Goal: Task Accomplishment & Management: Manage account settings

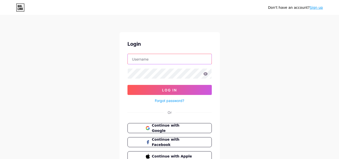
click at [167, 56] on input "text" at bounding box center [170, 59] width 84 height 10
paste input "Locaxion"
click at [131, 59] on input "Locaxion" at bounding box center [170, 59] width 84 height 10
type input "locaxion"
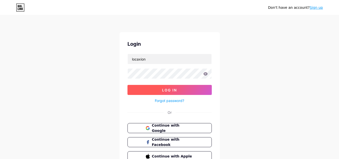
click at [170, 90] on span "Log In" at bounding box center [169, 90] width 15 height 4
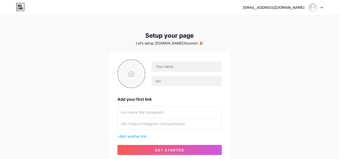
click at [141, 76] on input "file" at bounding box center [131, 74] width 27 height 28
type input "C:\fakepath\400.jpg"
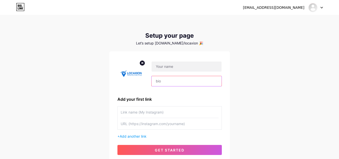
click at [166, 80] on input "text" at bounding box center [187, 81] width 70 height 10
paste input "Locaxion simplifies real-time tracking and converts RTLS data into actionable i…"
drag, startPoint x: 184, startPoint y: 81, endPoint x: 226, endPoint y: 81, distance: 41.9
click at [226, 81] on div "Locaxion simplifies real-time tracking and converts RTLS data into actionable i…" at bounding box center [169, 107] width 120 height 112
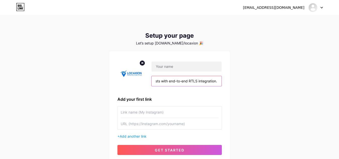
scroll to position [0, 509]
type input "Locaxion simplifies real-time tracking and converts RTLS data into actionable i…"
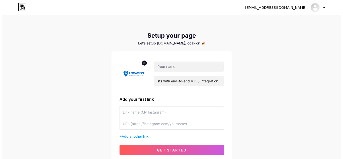
scroll to position [0, 0]
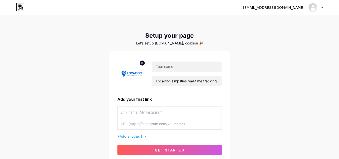
click at [130, 123] on input "text" at bounding box center [170, 123] width 98 height 11
paste input "[URL][DOMAIN_NAME]"
type input "[URL][DOMAIN_NAME]"
click at [127, 110] on input "text" at bounding box center [170, 111] width 98 height 11
paste input "Smart Warehouse Inventory Tracking"
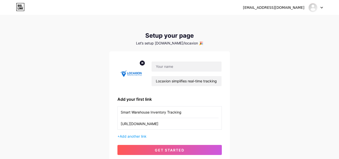
type input "Smart Warehouse Inventory Tracking"
click at [173, 66] on input "text" at bounding box center [187, 66] width 70 height 10
paste input "Locaxion"
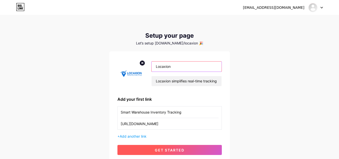
type input "Locaxion"
click at [182, 150] on span "get started" at bounding box center [170, 150] width 30 height 4
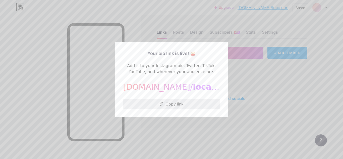
click at [171, 104] on button "Copy link" at bounding box center [171, 104] width 97 height 10
